Goal: Task Accomplishment & Management: Use online tool/utility

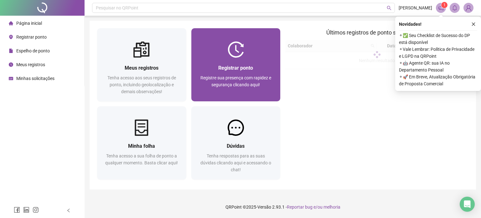
click at [239, 73] on div "Registrar ponto Registre sua presença com rapidez e segurança clicando aqui!" at bounding box center [236, 79] width 74 height 31
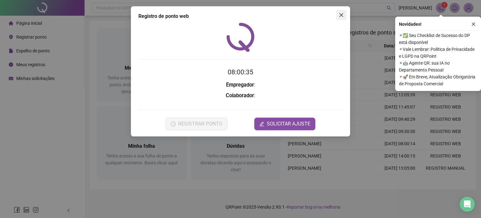
click at [341, 13] on icon "close" at bounding box center [341, 15] width 5 height 5
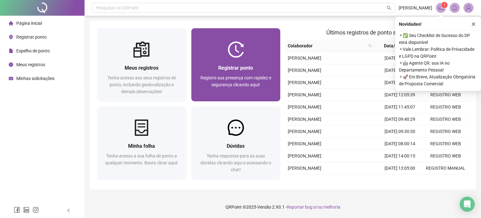
click at [233, 59] on div "Registrar ponto Registre sua presença com rapidez e segurança clicando aqui!" at bounding box center [235, 80] width 89 height 44
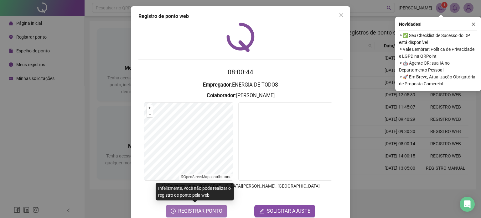
click at [213, 211] on span "REGISTRAR PONTO" at bounding box center [200, 211] width 44 height 8
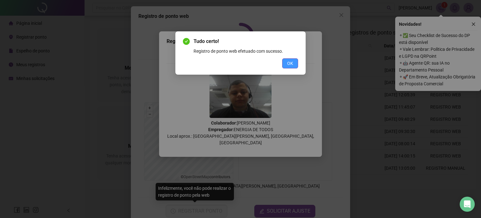
click at [289, 60] on span "OK" at bounding box center [290, 63] width 6 height 7
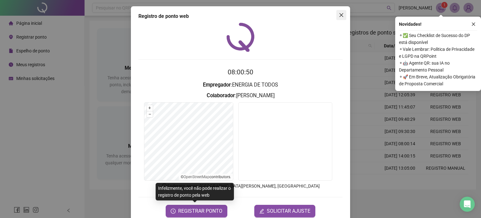
click at [336, 17] on span "Close" at bounding box center [341, 15] width 10 height 5
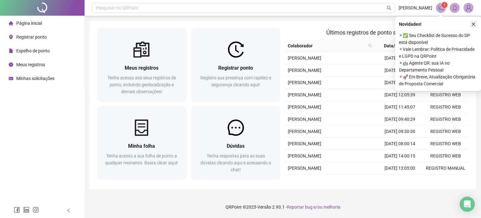
drag, startPoint x: 471, startPoint y: 24, endPoint x: 378, endPoint y: 1, distance: 96.5
click at [471, 24] on icon "close" at bounding box center [473, 24] width 4 height 4
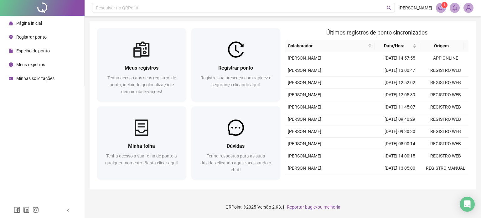
click at [444, 4] on span "1" at bounding box center [444, 5] width 2 height 4
click at [443, 10] on icon "notification" at bounding box center [441, 8] width 6 height 6
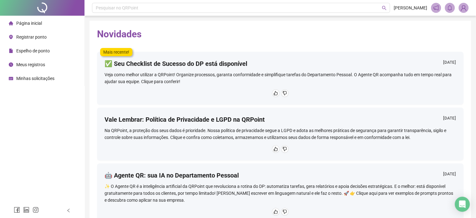
click at [23, 26] on span "Página inicial" at bounding box center [29, 23] width 26 height 5
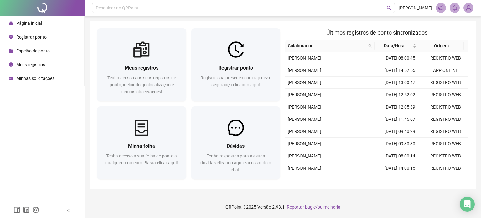
click at [36, 50] on span "Espelho de ponto" at bounding box center [32, 50] width 33 height 5
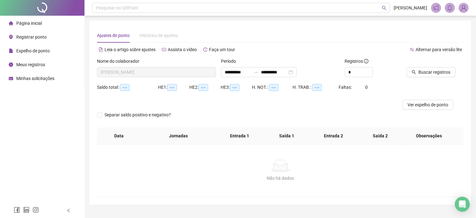
type input "**********"
click at [409, 71] on button "Buscar registros" at bounding box center [431, 72] width 49 height 10
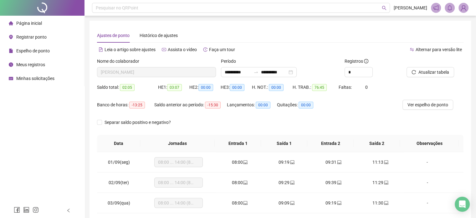
click at [326, 47] on div "Alternar para versão lite" at bounding box center [371, 49] width 183 height 10
click at [35, 27] on div "Página inicial" at bounding box center [25, 23] width 33 height 13
